Goal: Task Accomplishment & Management: Use online tool/utility

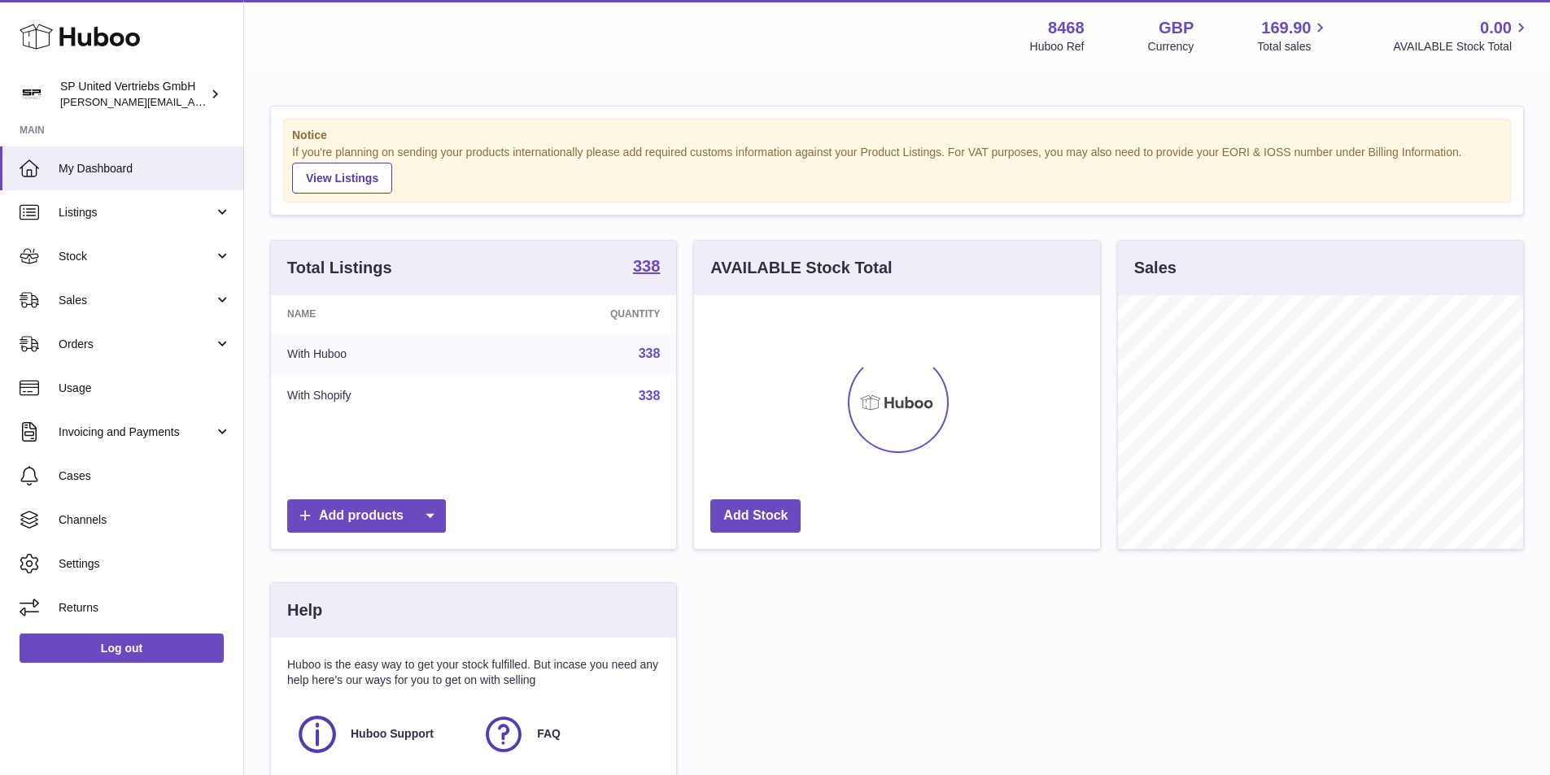
scroll to position [254, 406]
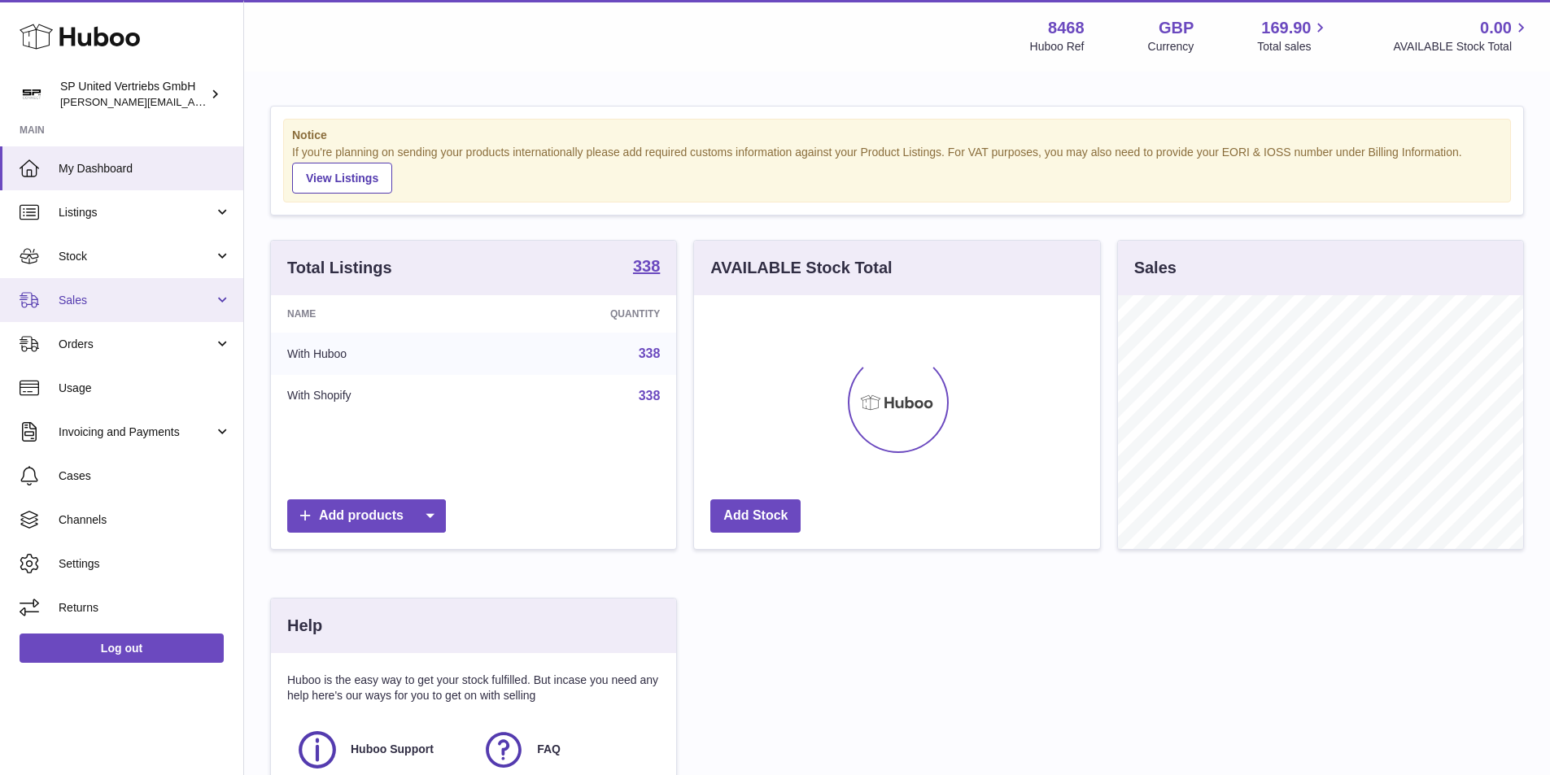
click at [120, 299] on span "Sales" at bounding box center [136, 300] width 155 height 15
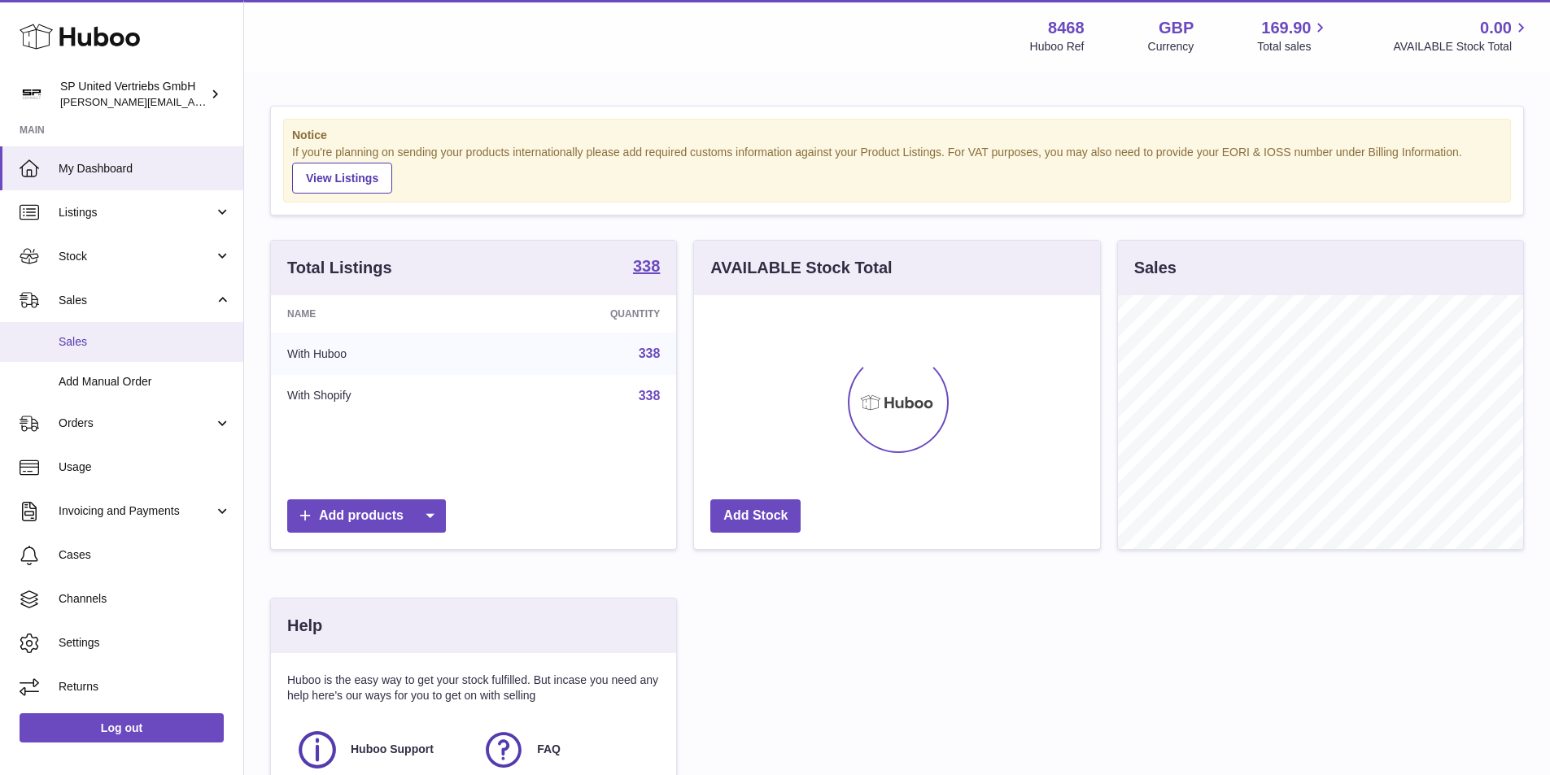
click at [118, 327] on link "Sales" at bounding box center [121, 342] width 243 height 40
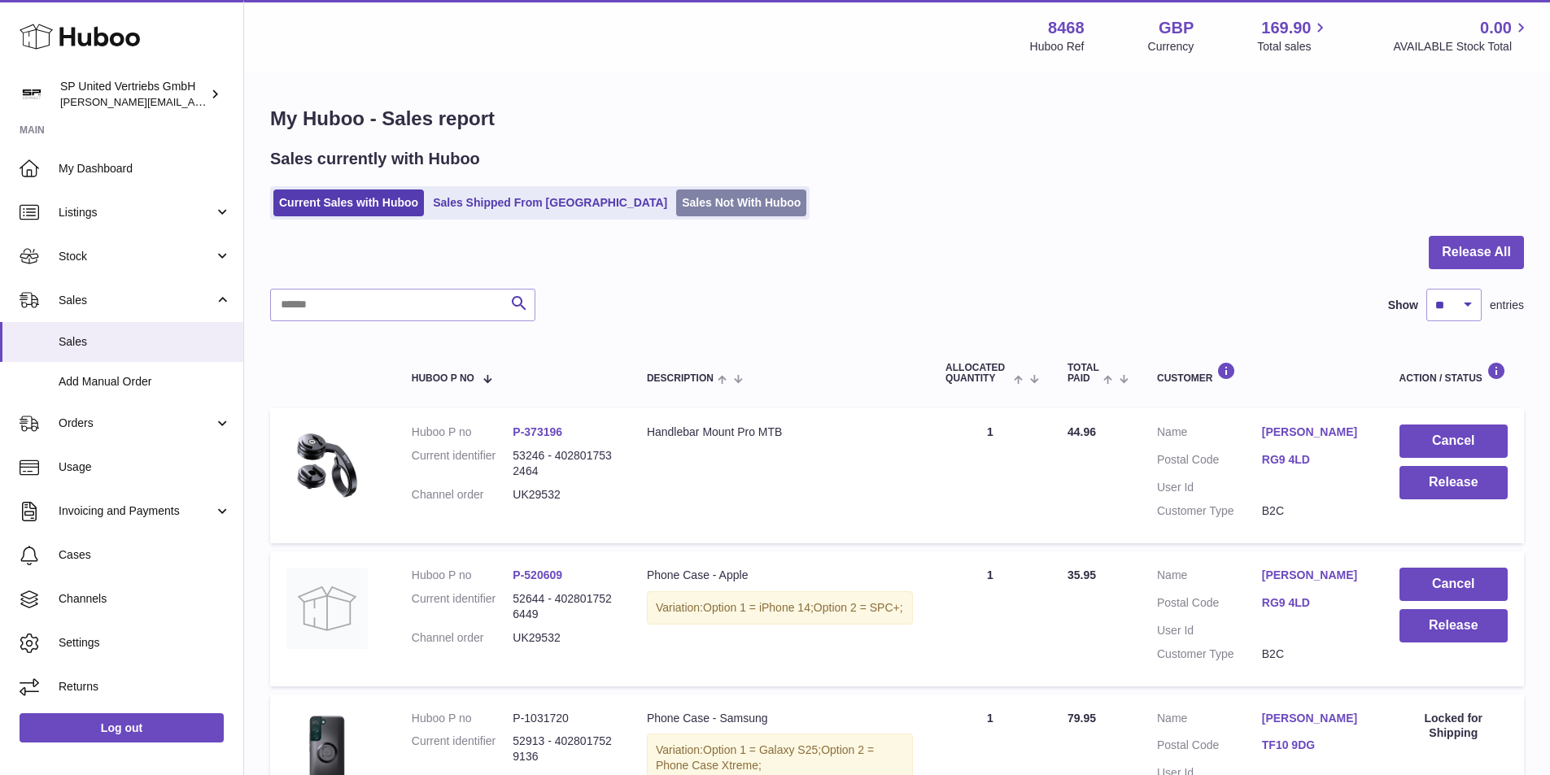
click at [676, 211] on link "Sales Not With Huboo" at bounding box center [741, 203] width 130 height 27
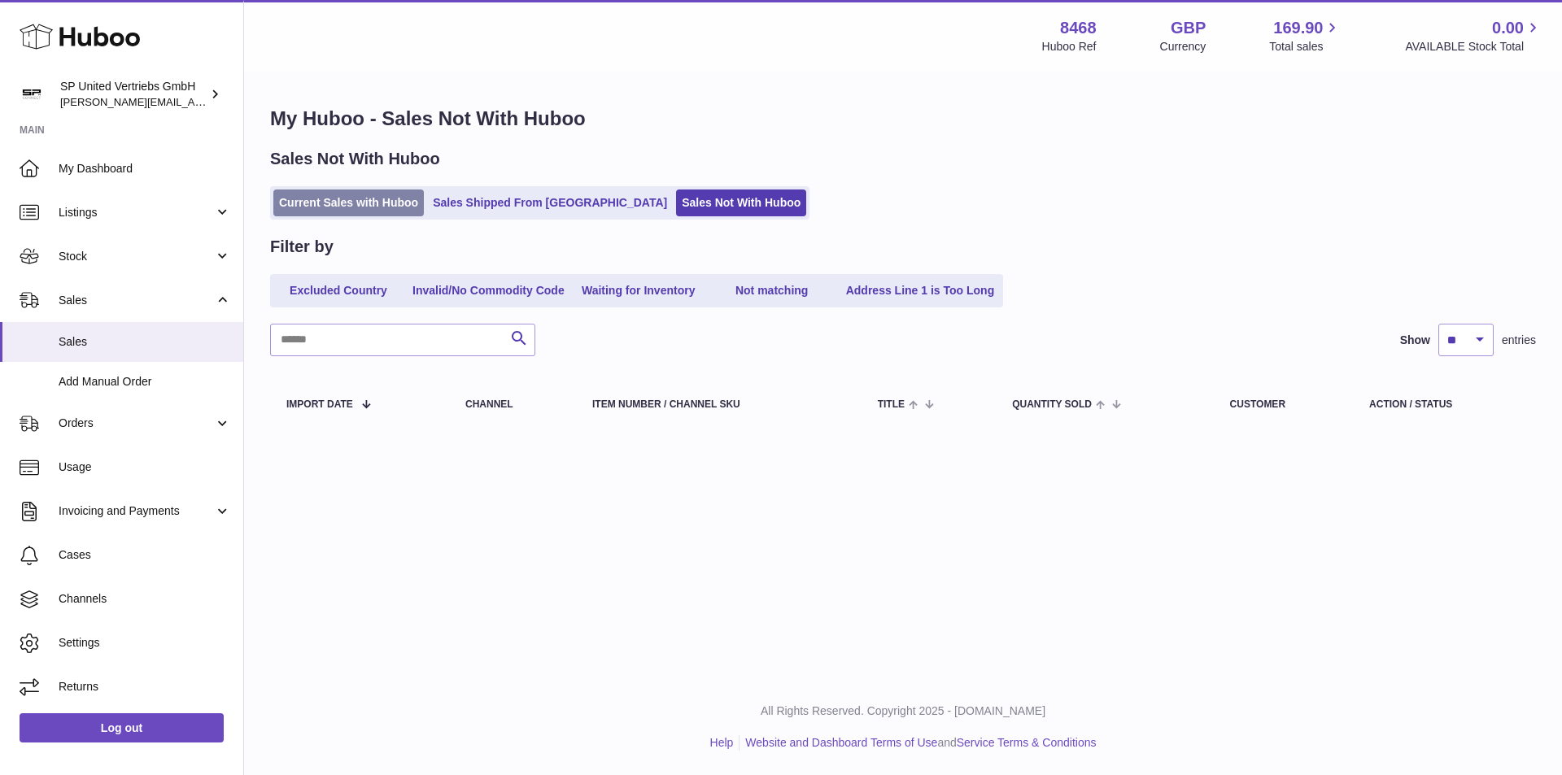
click at [358, 211] on link "Current Sales with Huboo" at bounding box center [348, 203] width 150 height 27
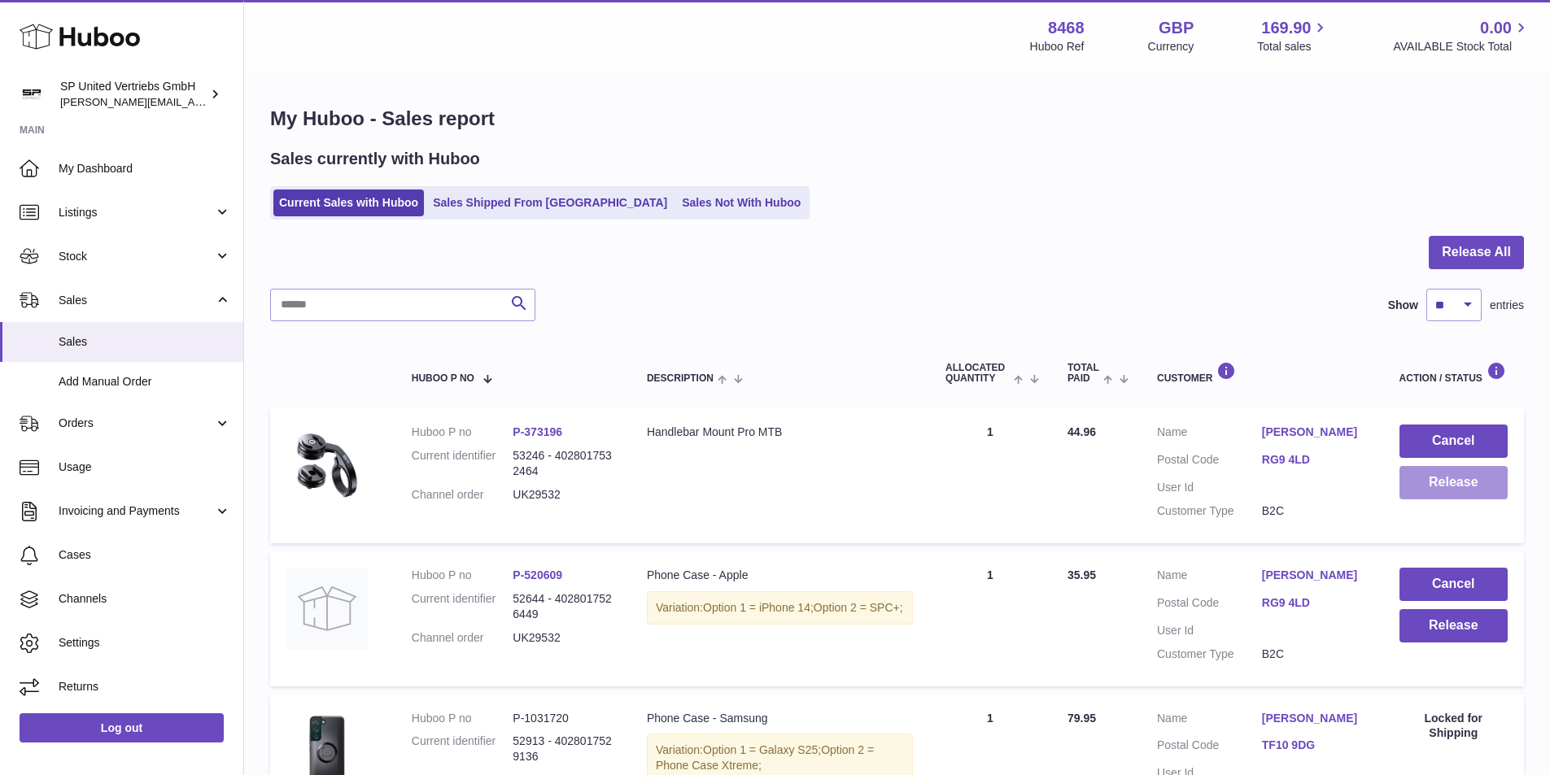
click at [1425, 492] on button "Release" at bounding box center [1453, 482] width 108 height 33
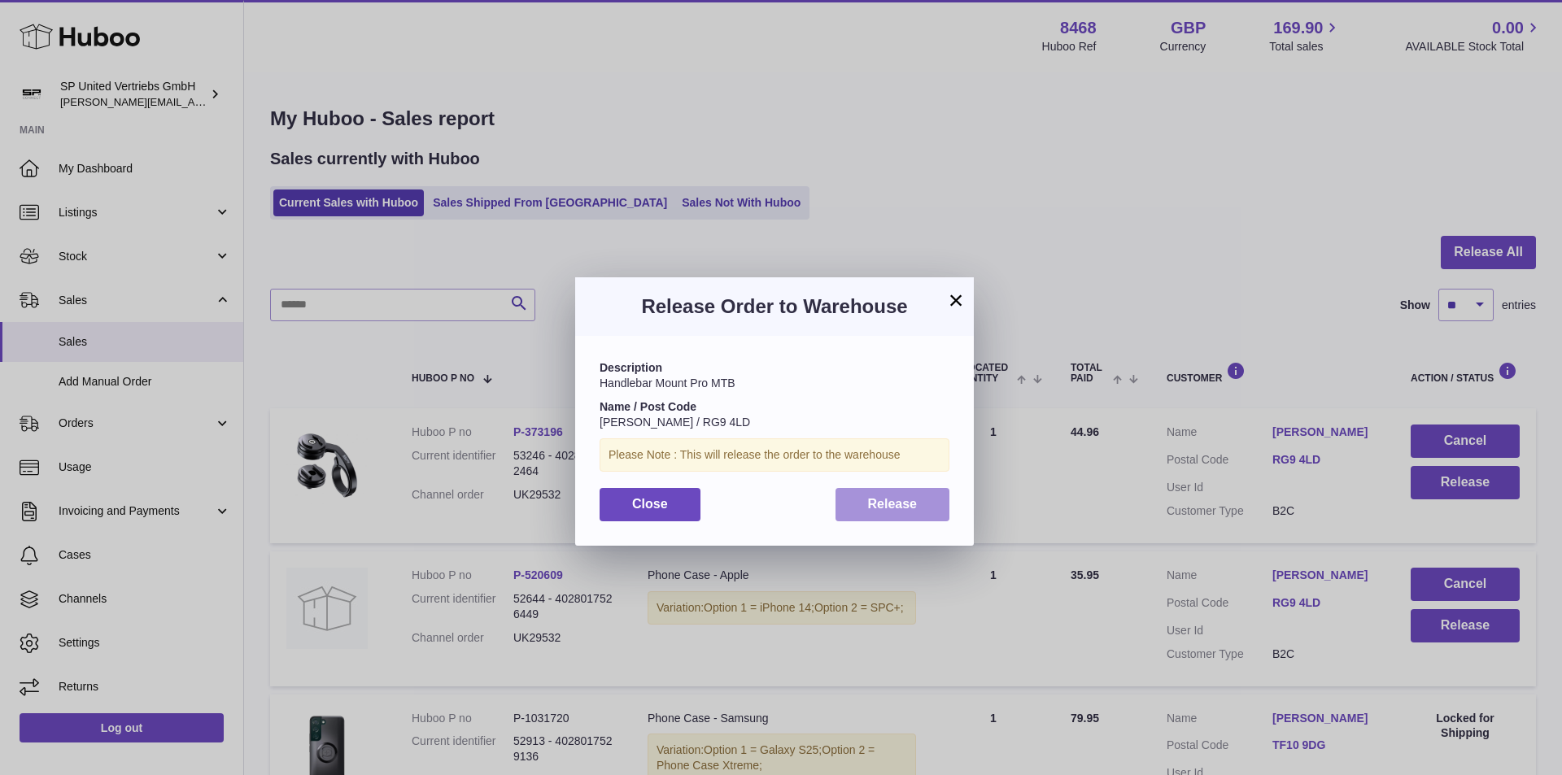
drag, startPoint x: 862, startPoint y: 503, endPoint x: 1289, endPoint y: 543, distance: 428.8
click at [863, 503] on button "Release" at bounding box center [892, 504] width 115 height 33
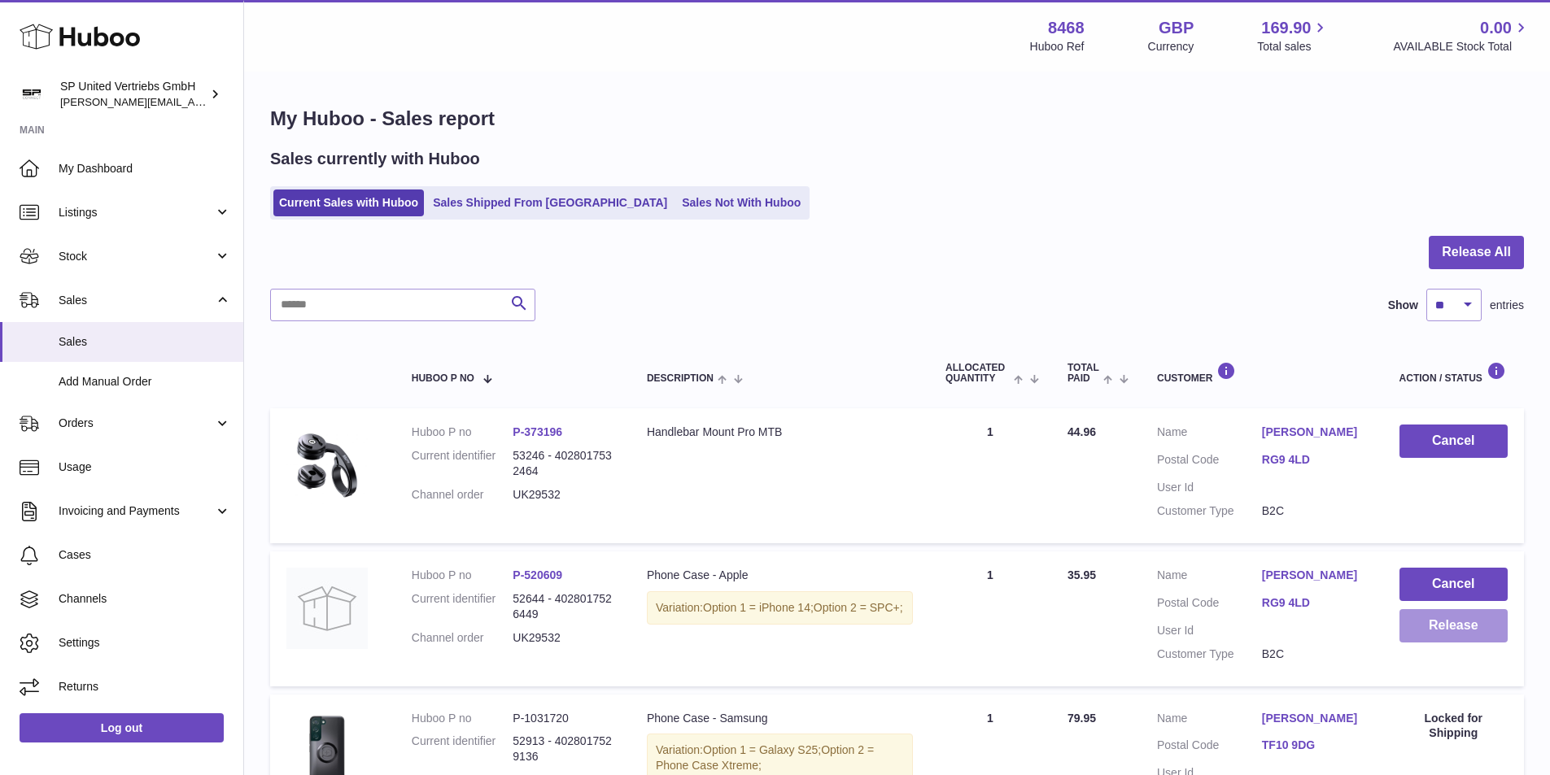
click at [1449, 631] on button "Release" at bounding box center [1453, 625] width 108 height 33
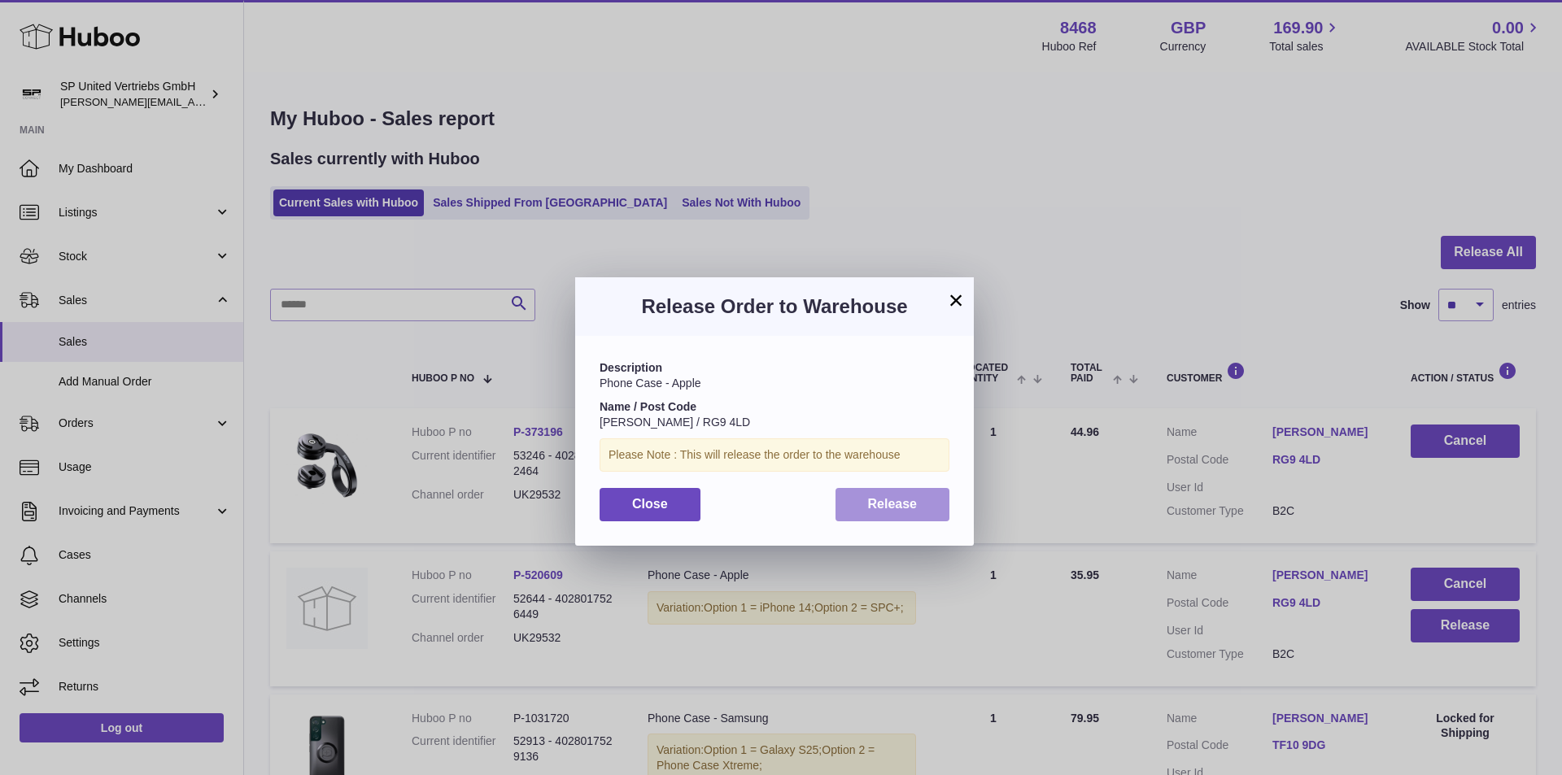
click at [912, 511] on button "Release" at bounding box center [892, 504] width 115 height 33
